Goal: Task Accomplishment & Management: Manage account settings

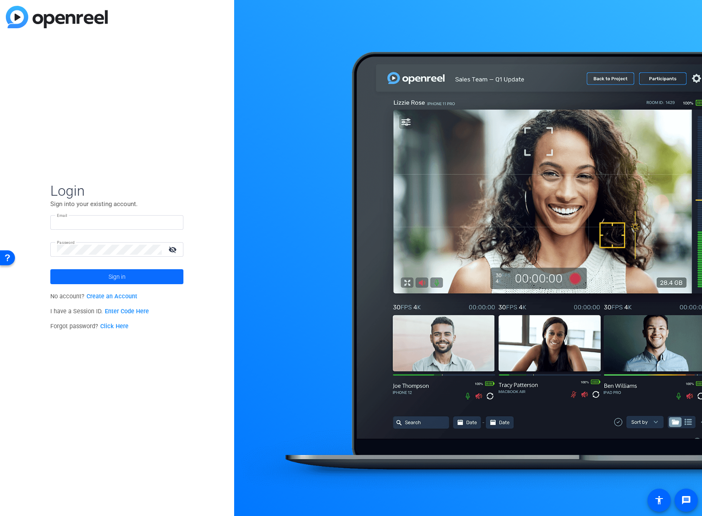
type input "[EMAIL_ADDRESS][PERSON_NAME][DOMAIN_NAME]"
click at [137, 283] on span at bounding box center [116, 277] width 133 height 20
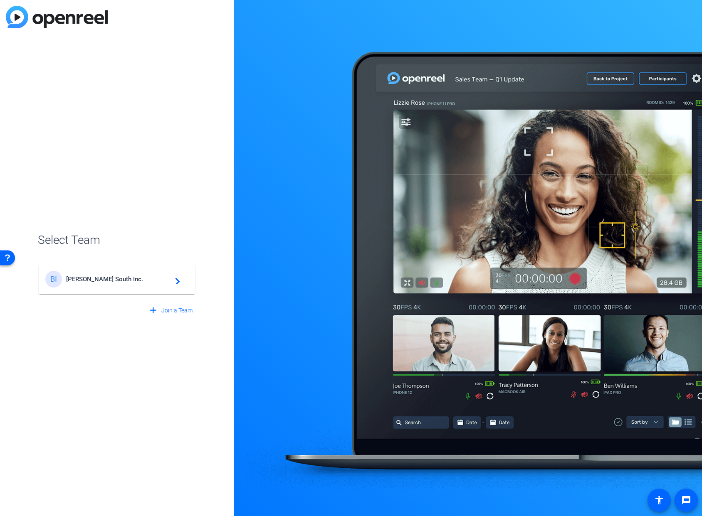
click at [107, 281] on span "[PERSON_NAME] South Inc." at bounding box center [118, 279] width 104 height 7
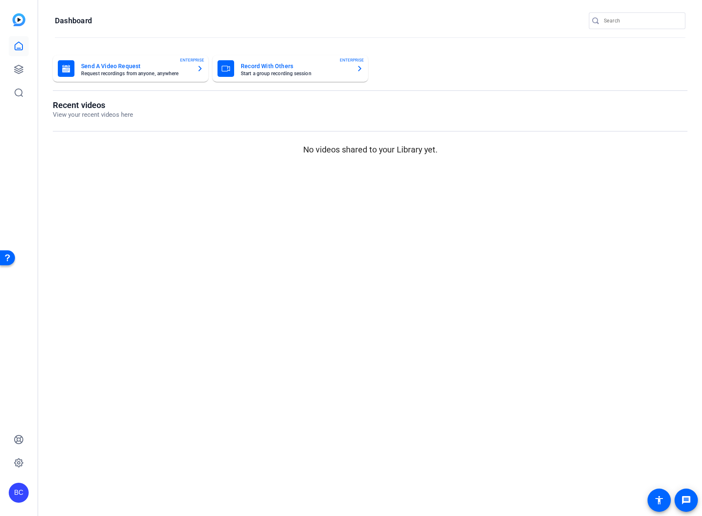
click at [269, 78] on mat-card "Record With Others Start a group recording session ENTERPRISE" at bounding box center [289, 68] width 155 height 27
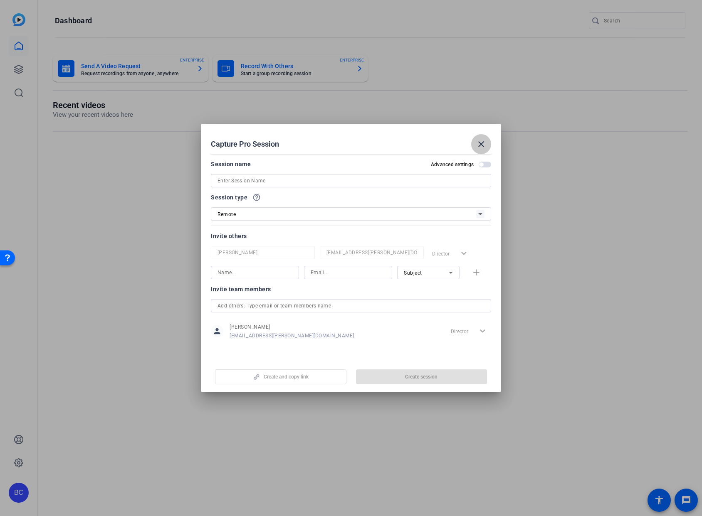
click at [0, 0] on span at bounding box center [0, 0] width 0 height 0
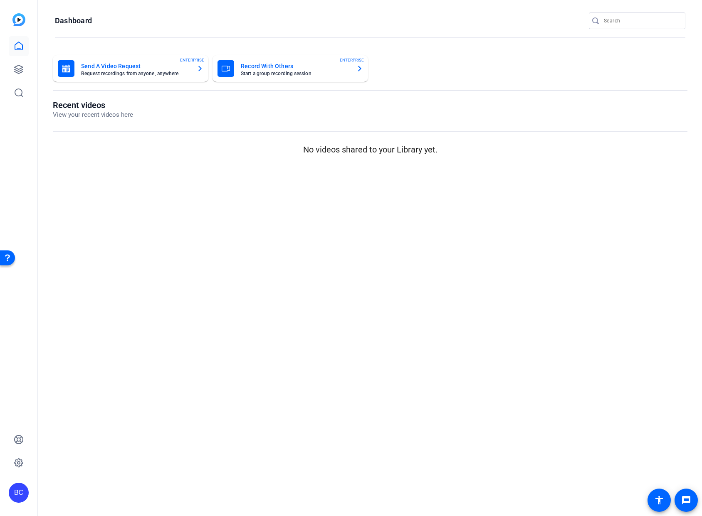
click at [32, 69] on div "BC" at bounding box center [18, 258] width 37 height 516
click at [29, 69] on div "BC" at bounding box center [18, 258] width 37 height 516
click at [22, 72] on icon at bounding box center [19, 69] width 8 height 8
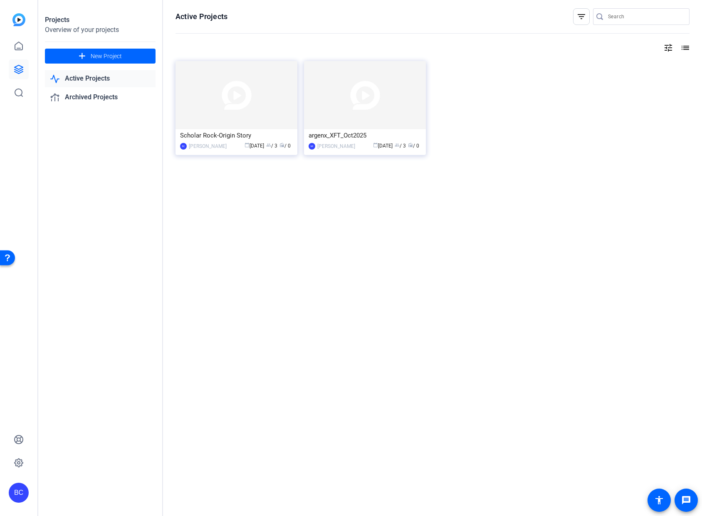
click at [338, 99] on img at bounding box center [365, 95] width 122 height 68
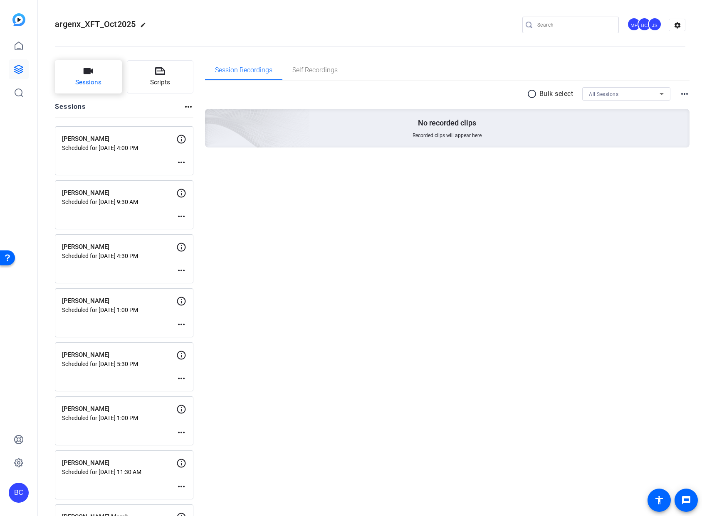
click at [98, 78] on span "Sessions" at bounding box center [88, 83] width 26 height 10
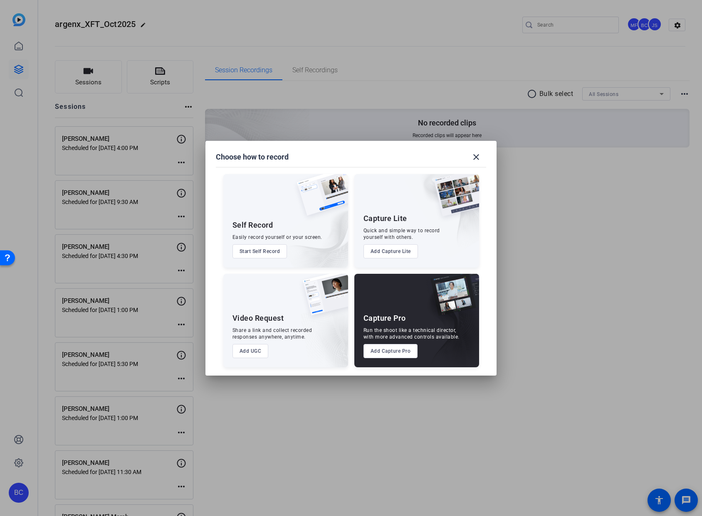
click at [393, 349] on button "Add Capture Pro" at bounding box center [390, 351] width 54 height 14
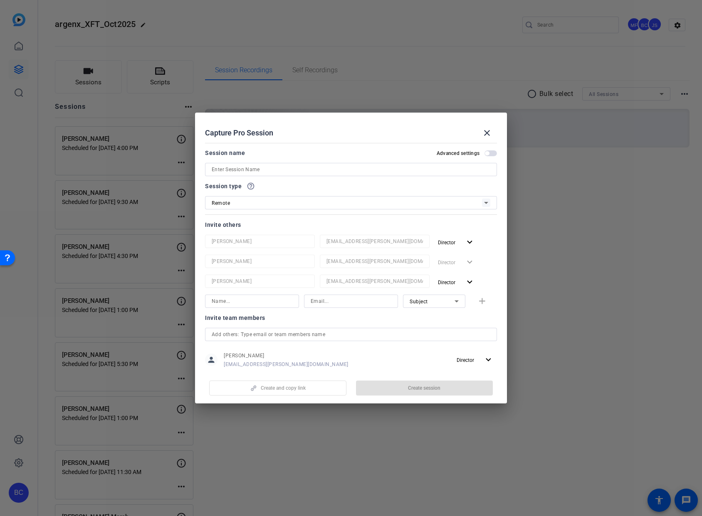
click at [330, 169] on input at bounding box center [351, 170] width 279 height 10
paste input "[PERSON_NAME]"
type input "[PERSON_NAME]"
click at [486, 153] on span "button" at bounding box center [490, 153] width 12 height 6
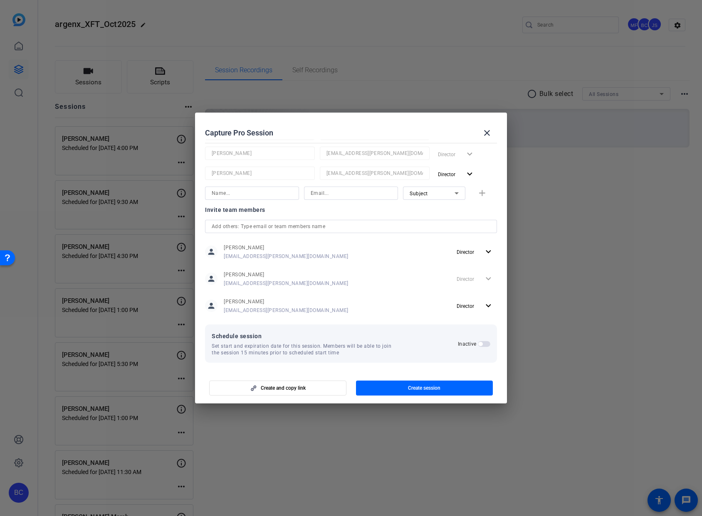
scroll to position [110, 0]
click at [483, 343] on span "button" at bounding box center [484, 343] width 12 height 6
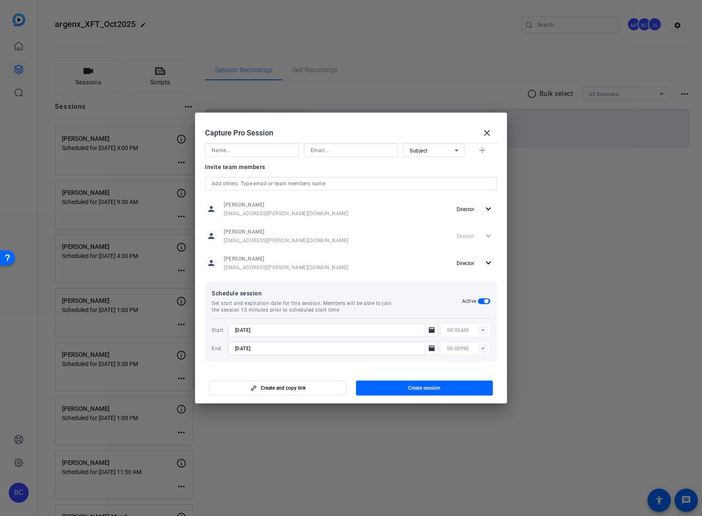
scroll to position [152, 0]
drag, startPoint x: 270, startPoint y: 349, endPoint x: 265, endPoint y: 349, distance: 4.6
click at [265, 349] on input "[DATE]" at bounding box center [329, 348] width 188 height 10
click at [431, 349] on mat-icon "Open calendar" at bounding box center [432, 348] width 10 height 10
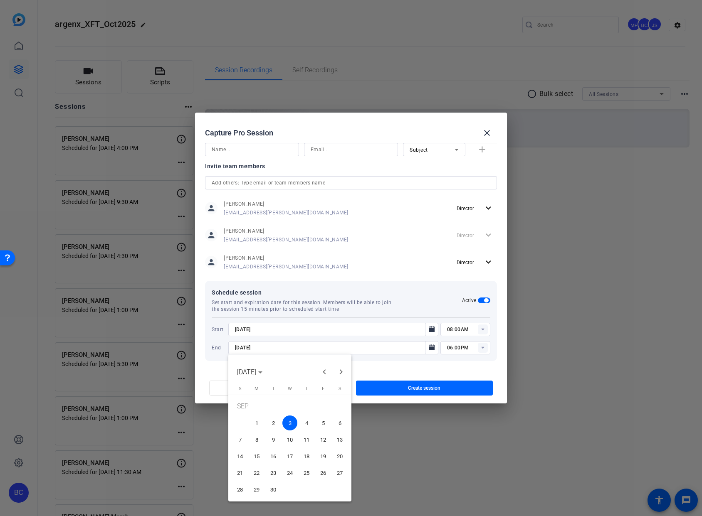
click at [259, 438] on span "8" at bounding box center [256, 439] width 15 height 15
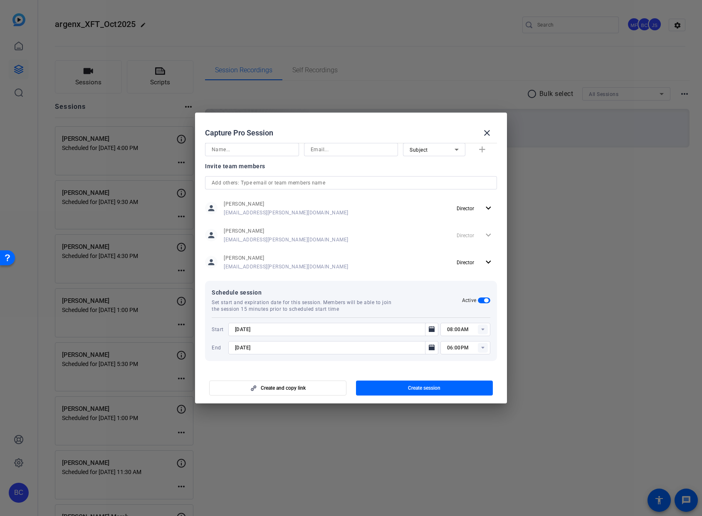
type input "[DATE]"
drag, startPoint x: 265, startPoint y: 348, endPoint x: 209, endPoint y: 340, distance: 57.0
click at [209, 340] on div "Schedule session Set start and expiration date for this session. Members will b…" at bounding box center [351, 321] width 292 height 80
drag, startPoint x: 268, startPoint y: 330, endPoint x: 217, endPoint y: 329, distance: 51.1
click at [217, 329] on div "Start [DATE] 08:00AM" at bounding box center [351, 329] width 279 height 13
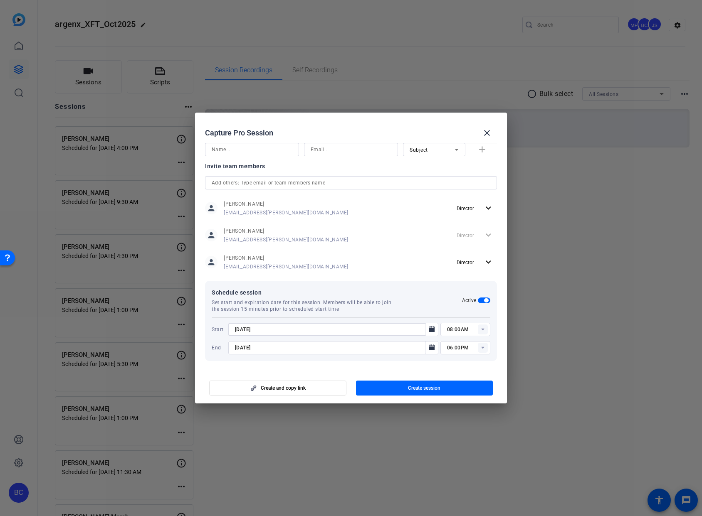
paste input "9/8"
type input "[DATE]"
click at [447, 330] on input "08:00AM" at bounding box center [468, 330] width 43 height 10
type input "10:00AM"
click at [432, 368] on mat-dialog-content "Session name Advanced settings [PERSON_NAME] Session type help_outline Remote I…" at bounding box center [351, 255] width 312 height 231
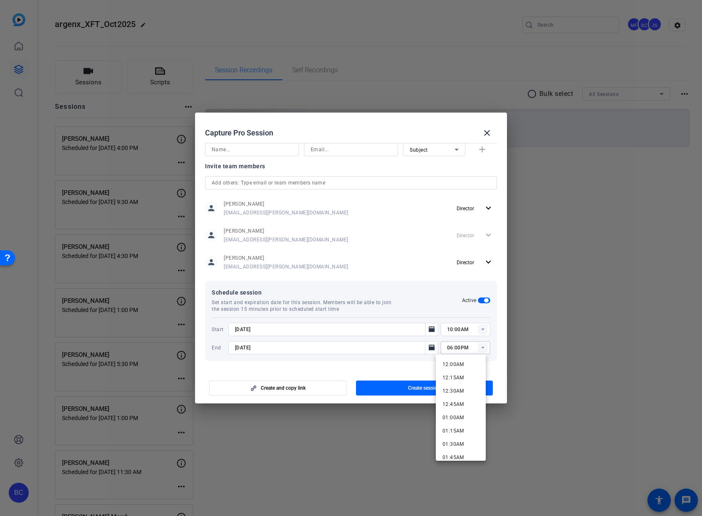
click at [456, 350] on input "06:00PM" at bounding box center [468, 348] width 43 height 10
drag, startPoint x: 448, startPoint y: 348, endPoint x: 441, endPoint y: 348, distance: 7.1
click at [441, 348] on div "06:00PM" at bounding box center [465, 347] width 50 height 13
type input "12:00PM"
click at [419, 357] on div at bounding box center [333, 359] width 210 height 9
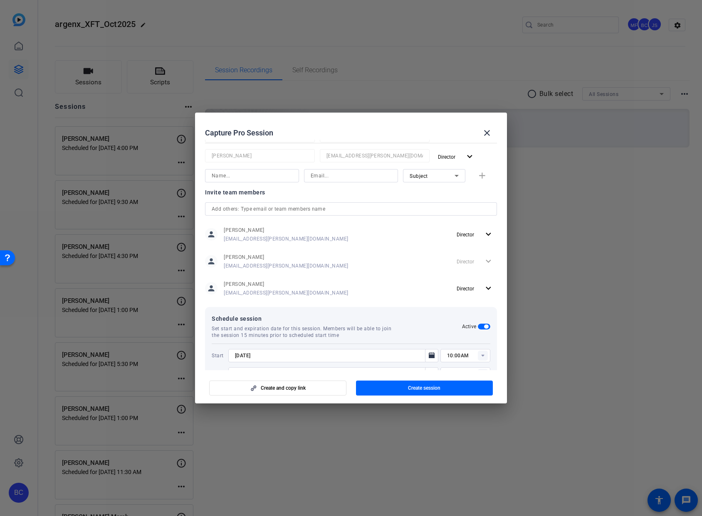
scroll to position [113, 0]
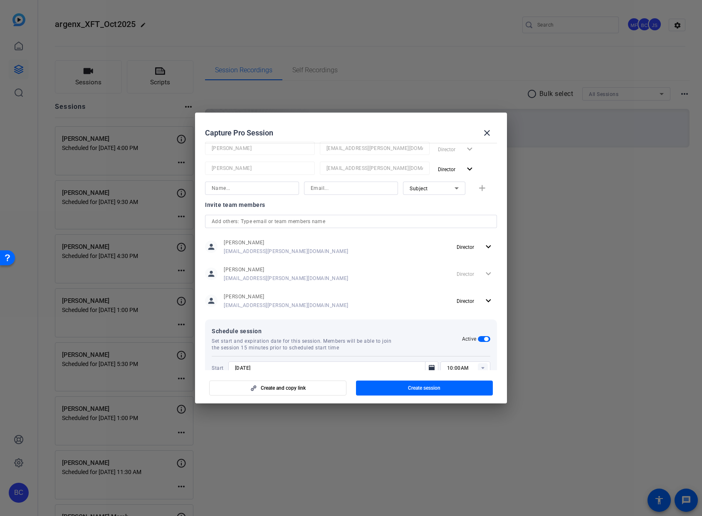
click at [237, 188] on input at bounding box center [252, 188] width 81 height 10
type input "[PERSON_NAME]"
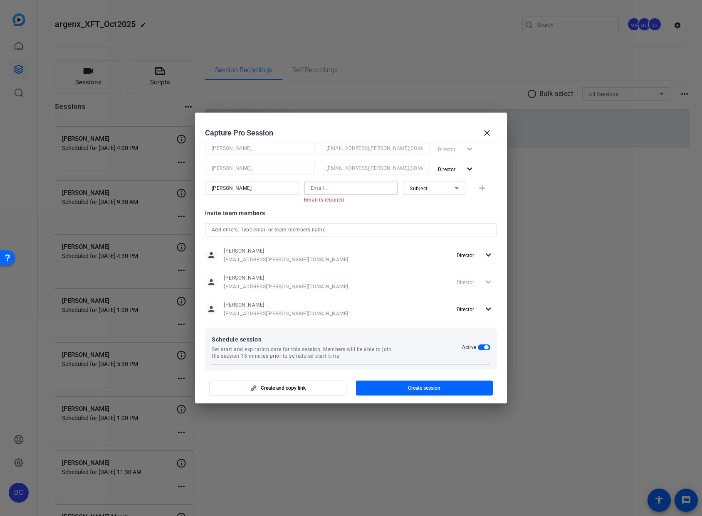
paste input "[EMAIL_ADDRESS][PERSON_NAME][DOMAIN_NAME]"
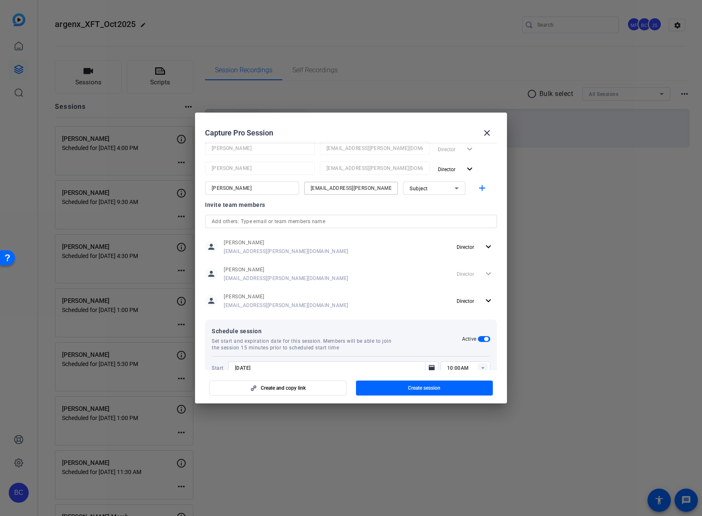
type input "[EMAIL_ADDRESS][PERSON_NAME][DOMAIN_NAME]"
click at [414, 188] on span "Subject" at bounding box center [418, 189] width 18 height 6
click at [419, 204] on span "Collaborator" at bounding box center [420, 205] width 30 height 10
click at [477, 187] on mat-icon "add" at bounding box center [482, 188] width 10 height 10
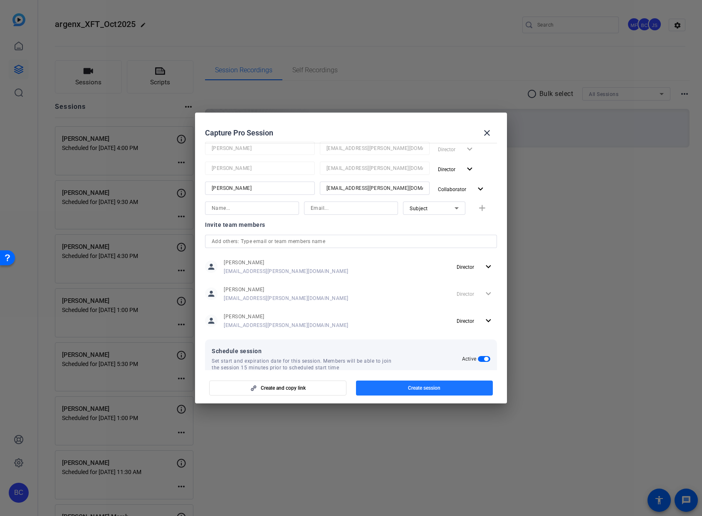
click at [424, 391] on span "Create session" at bounding box center [424, 388] width 32 height 7
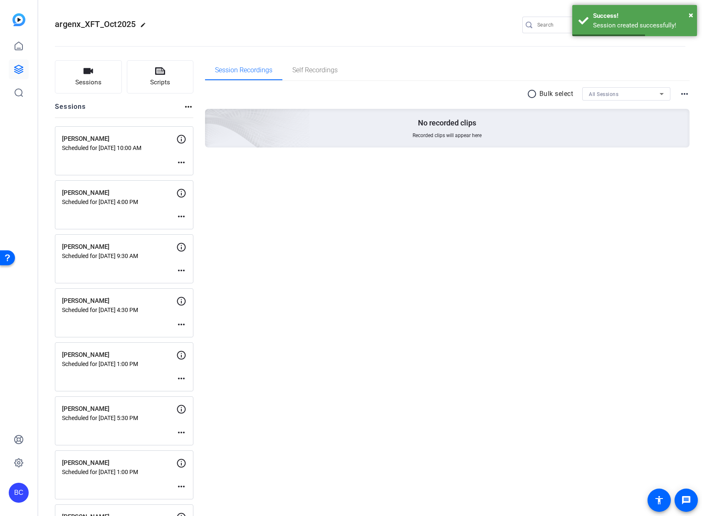
click at [180, 161] on mat-icon "more_horiz" at bounding box center [181, 163] width 10 height 10
click at [208, 173] on span "Edit Session" at bounding box center [202, 175] width 38 height 10
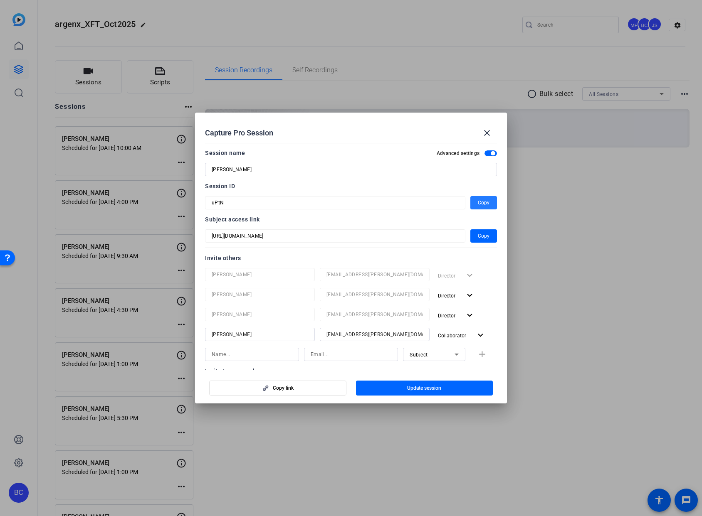
click at [478, 201] on span "Copy" at bounding box center [484, 203] width 12 height 10
click at [267, 172] on input "[PERSON_NAME]" at bounding box center [351, 170] width 279 height 10
type input "[PERSON_NAME] and [PERSON_NAME]"
click at [437, 387] on span "Update session" at bounding box center [424, 388] width 34 height 7
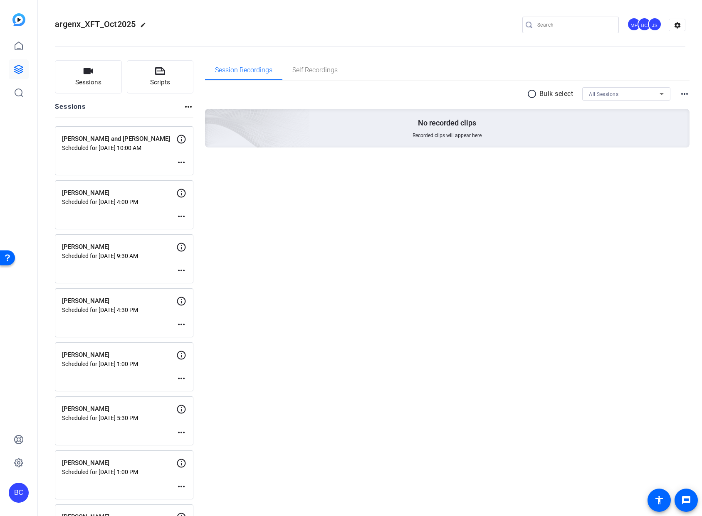
click at [189, 38] on openreel-divider-bar at bounding box center [370, 43] width 630 height 25
click at [21, 494] on div "BC" at bounding box center [19, 493] width 20 height 20
click at [111, 485] on mat-icon "logout" at bounding box center [110, 481] width 10 height 10
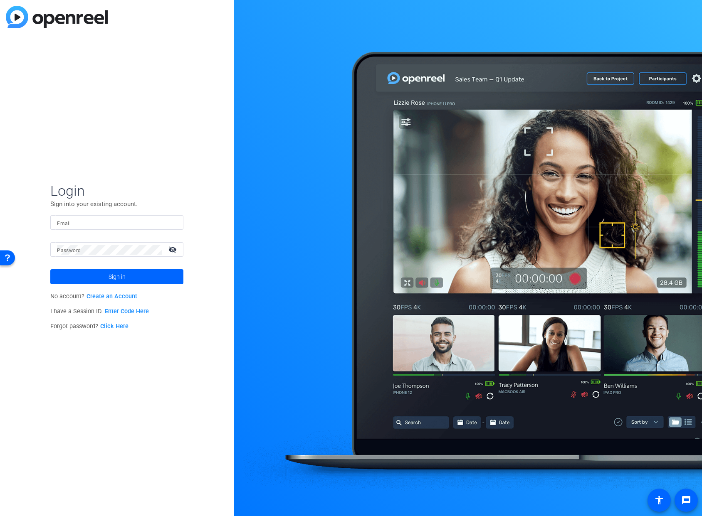
type input "[EMAIL_ADDRESS][PERSON_NAME][DOMAIN_NAME]"
